Goal: Find specific page/section: Find specific page/section

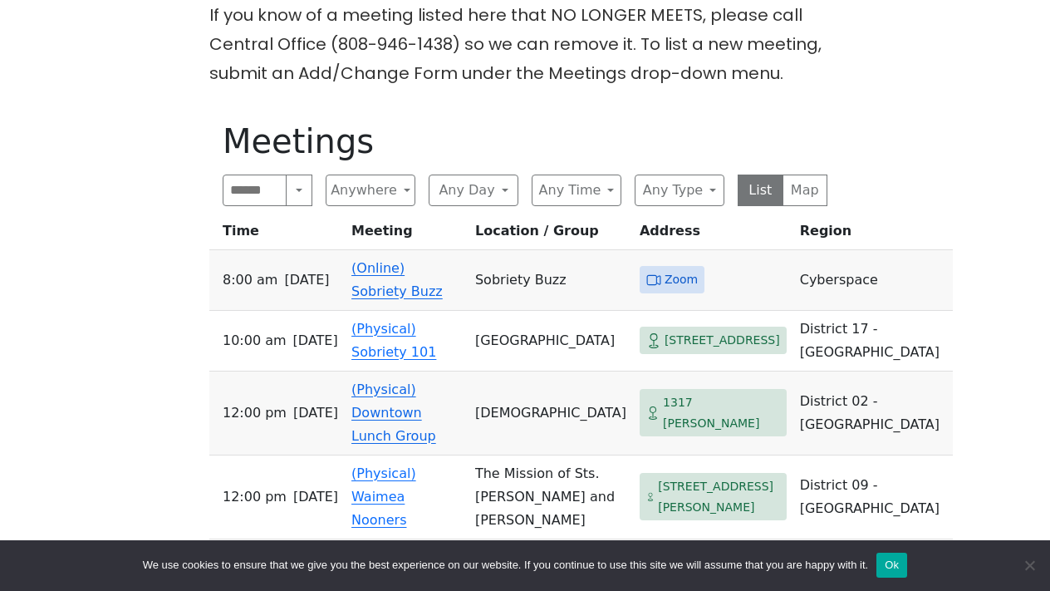
scroll to position [543, 0]
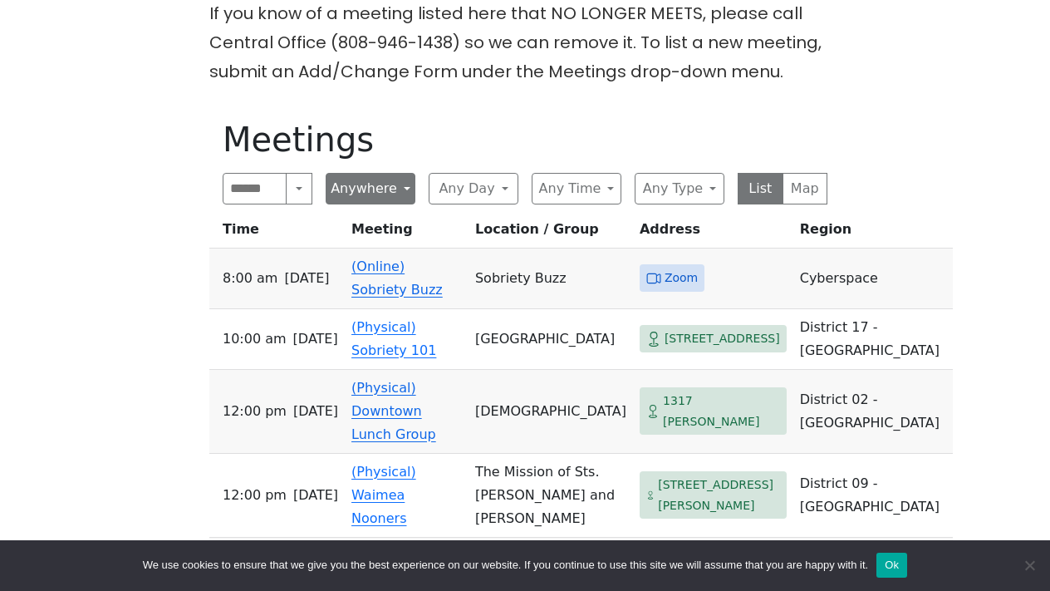
click at [406, 184] on button "Anywhere" at bounding box center [371, 189] width 90 height 32
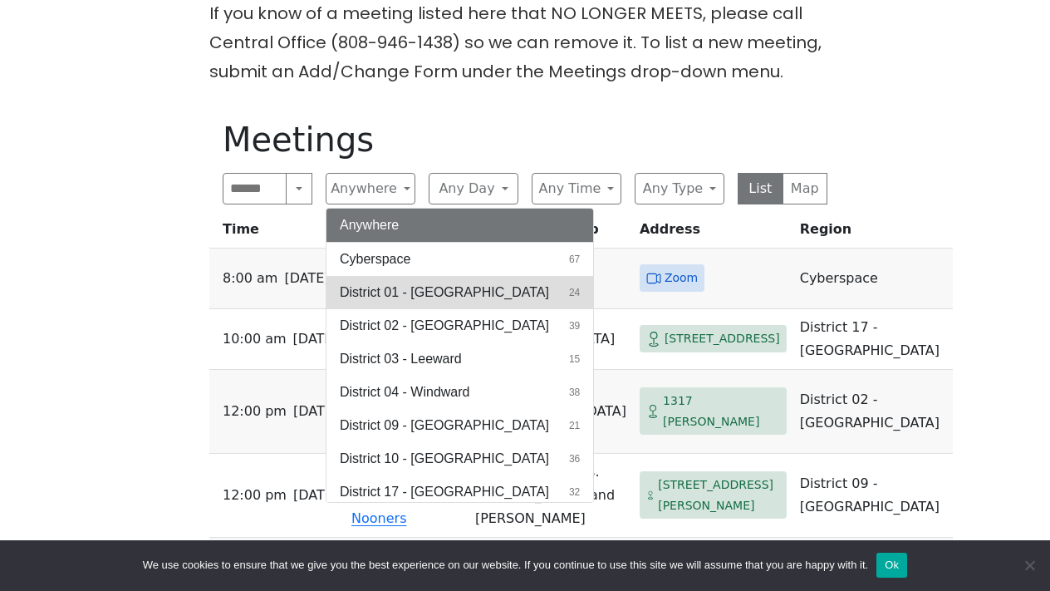
click at [391, 282] on span "District 01 - [GEOGRAPHIC_DATA]" at bounding box center [444, 292] width 209 height 20
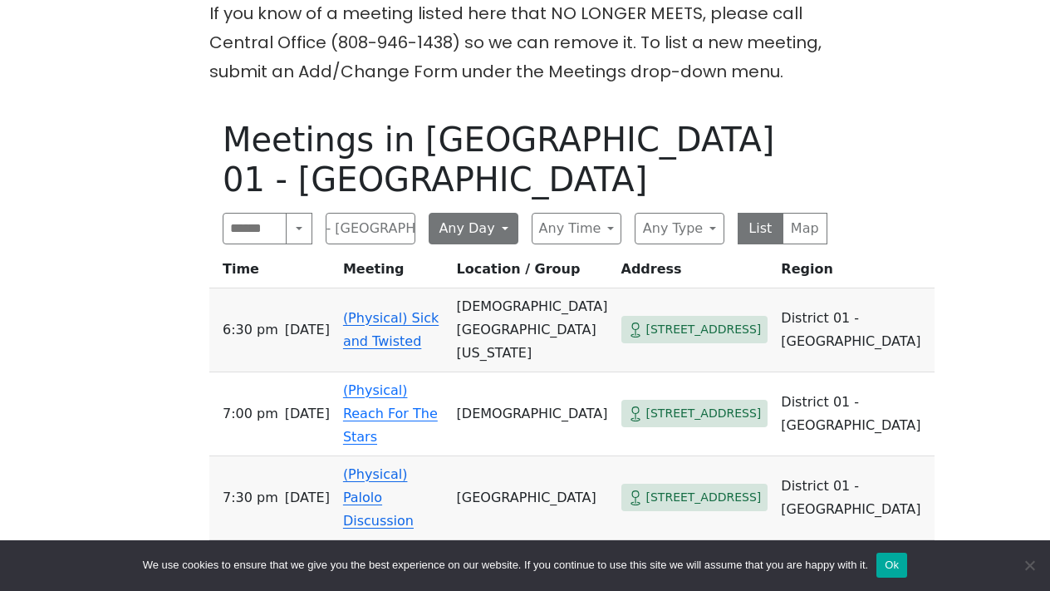
click at [479, 213] on button "Any Day" at bounding box center [474, 229] width 90 height 32
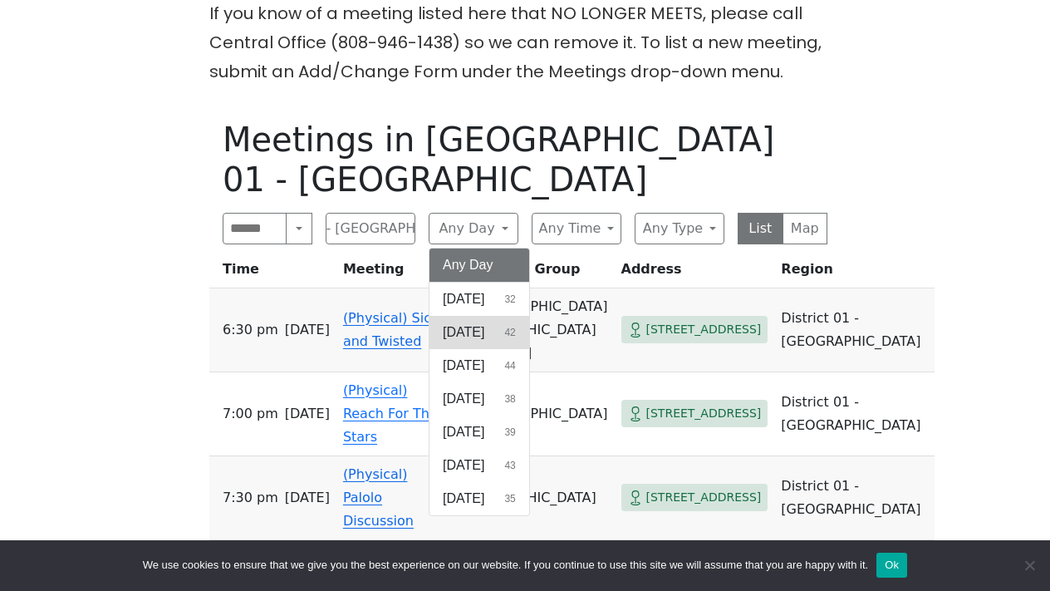
click at [481, 322] on span "[DATE]" at bounding box center [464, 332] width 42 height 20
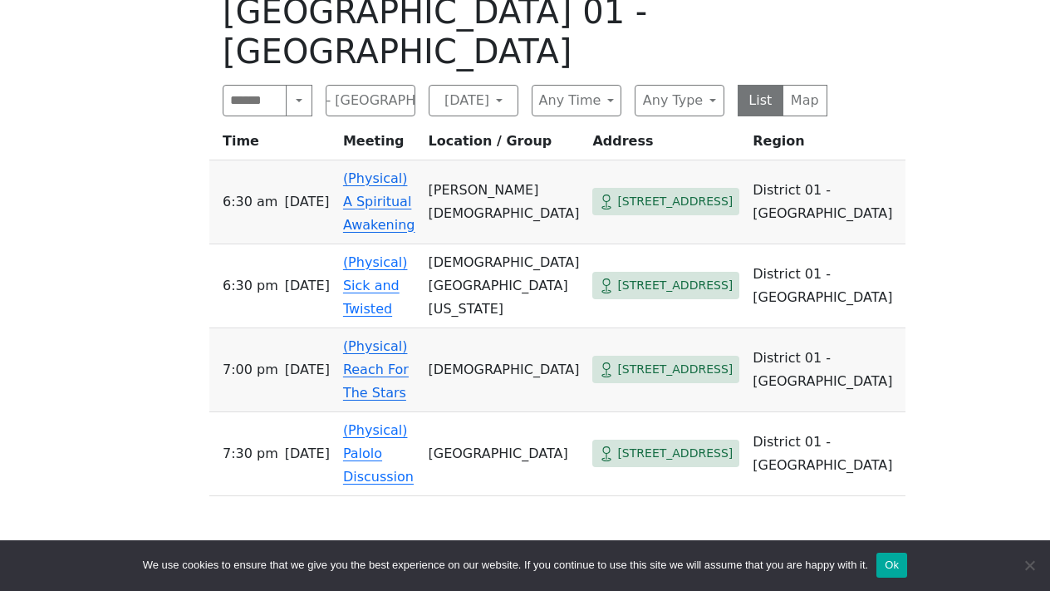
scroll to position [712, 0]
click at [404, 337] on link "(Physical) Reach For The Stars" at bounding box center [376, 368] width 66 height 62
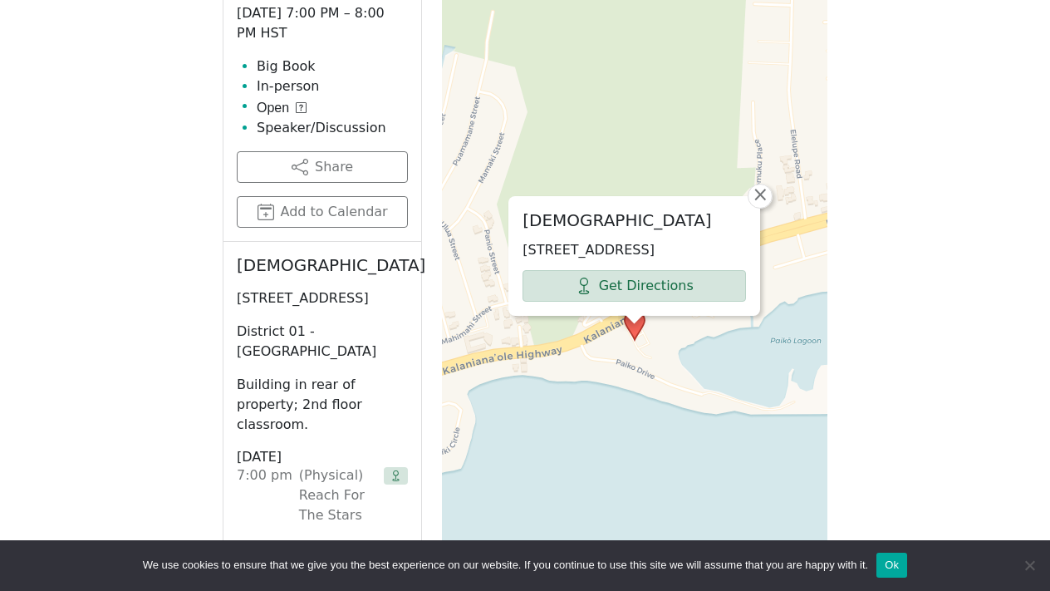
scroll to position [712, 0]
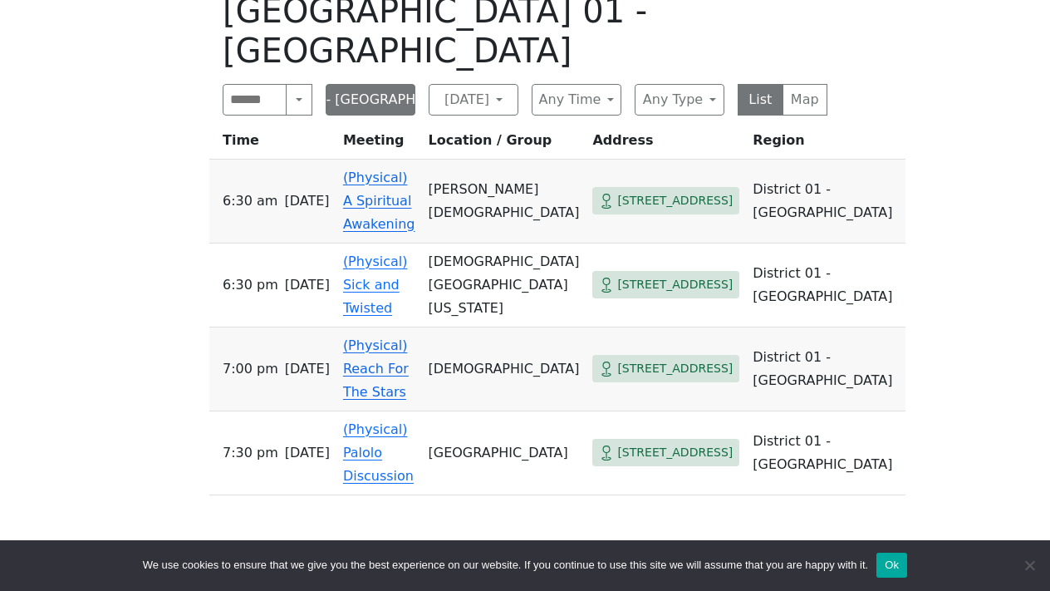
click at [408, 84] on button "District 01 - [GEOGRAPHIC_DATA]" at bounding box center [371, 100] width 90 height 32
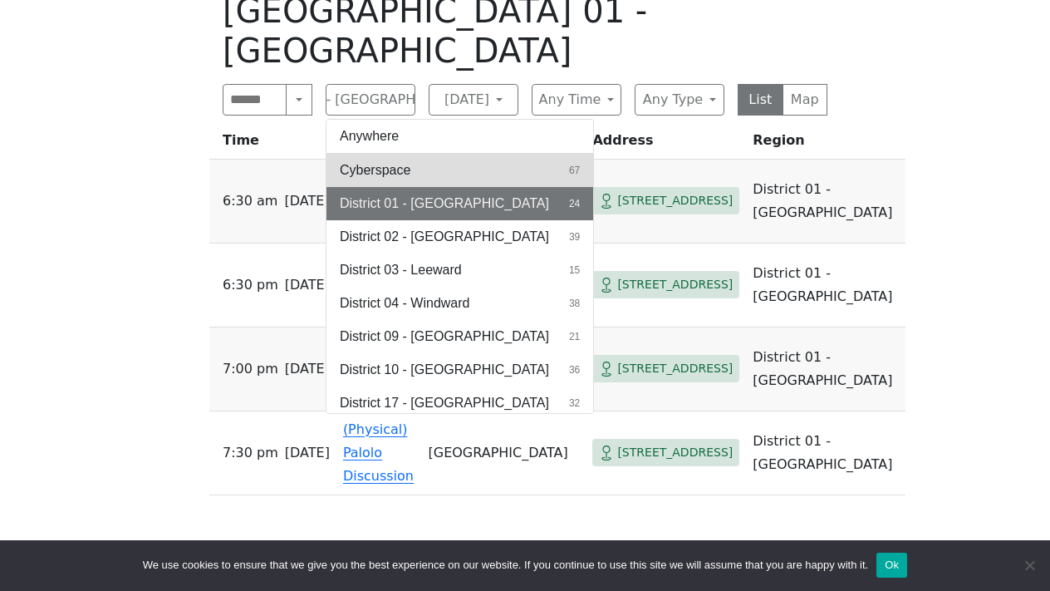
click at [398, 160] on span "Cyberspace" at bounding box center [375, 170] width 71 height 20
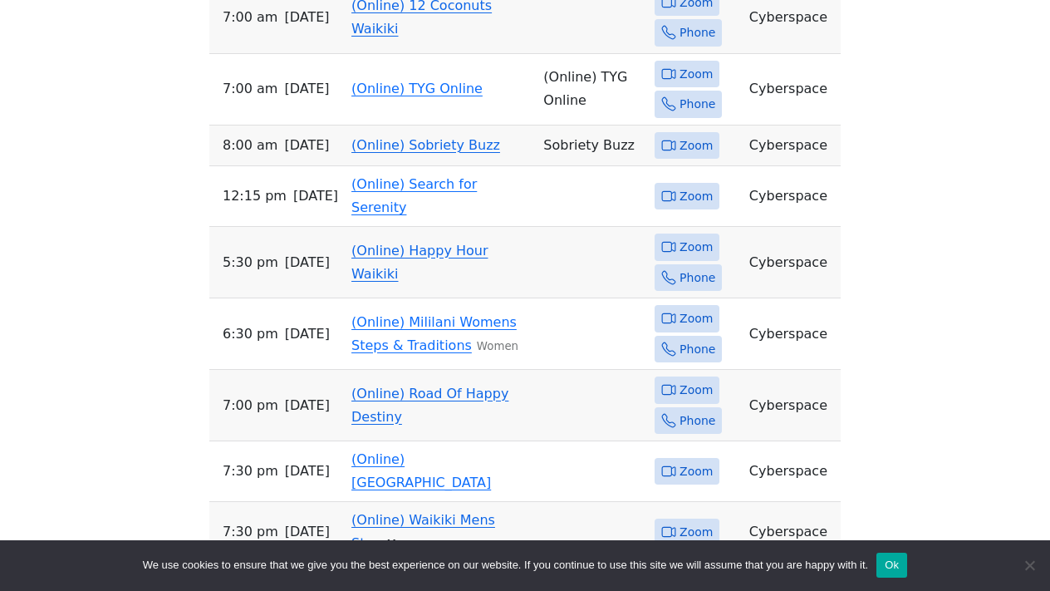
scroll to position [1034, 0]
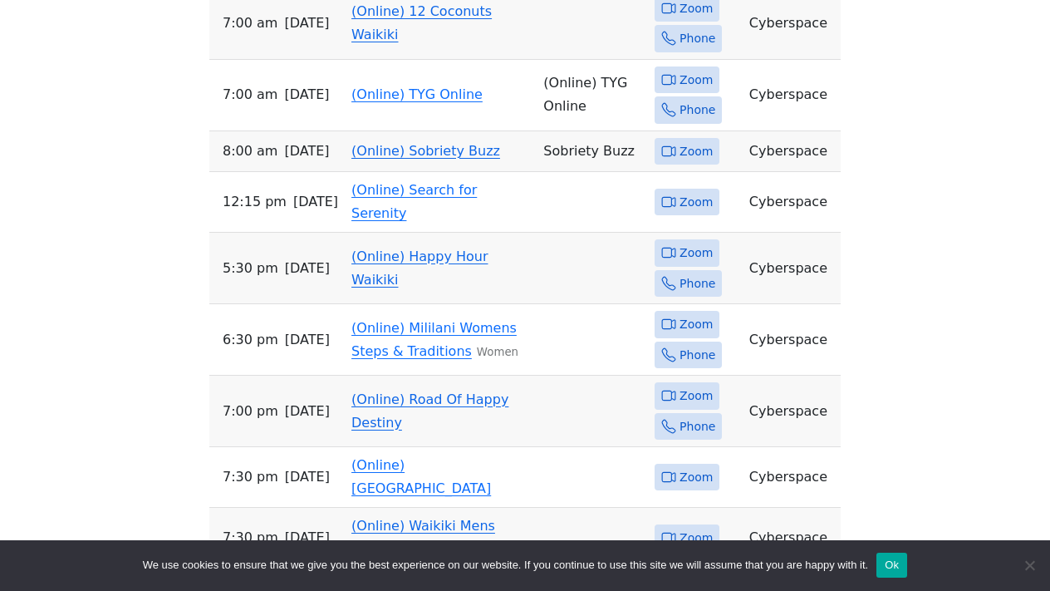
click at [418, 248] on link "(Online) Happy Hour Waikiki" at bounding box center [419, 267] width 136 height 39
